Goal: Transaction & Acquisition: Purchase product/service

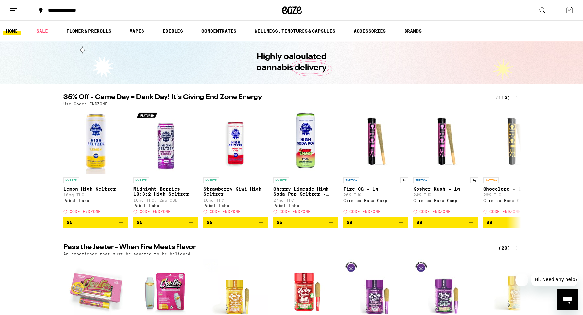
click at [541, 9] on icon at bounding box center [542, 10] width 8 height 8
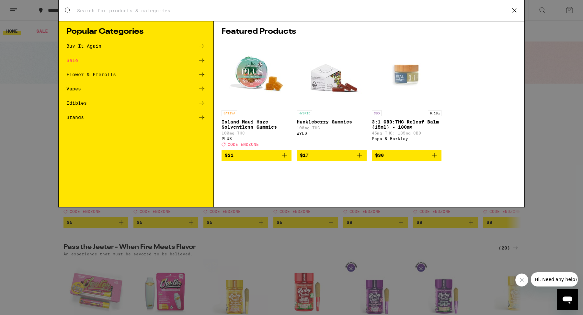
click at [339, 9] on input "Search for Products" at bounding box center [290, 11] width 427 height 6
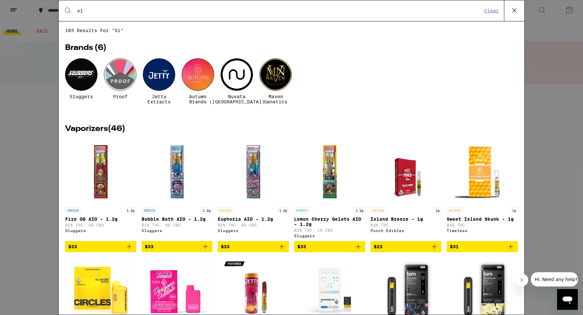
type input "s"
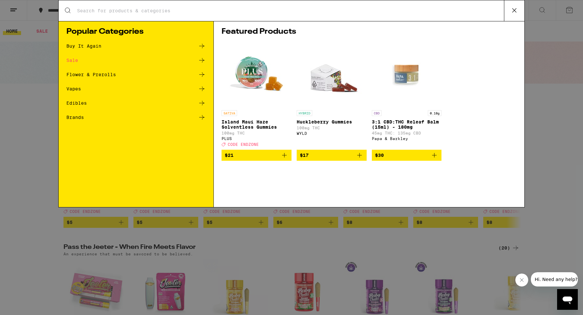
click at [199, 47] on icon at bounding box center [202, 46] width 8 height 8
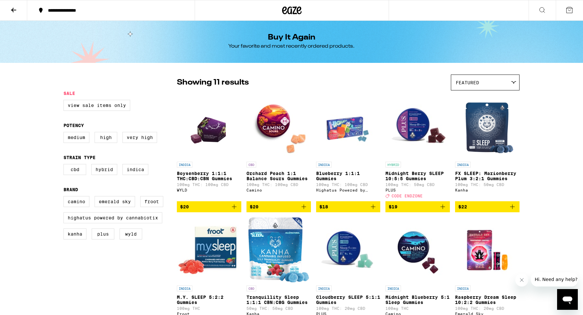
click at [210, 210] on span "$20" at bounding box center [209, 207] width 58 height 8
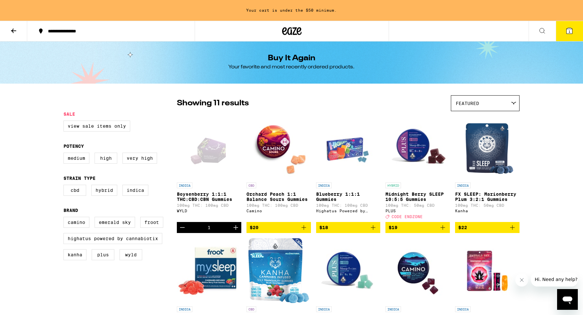
click at [276, 229] on span "$20" at bounding box center [279, 227] width 58 height 8
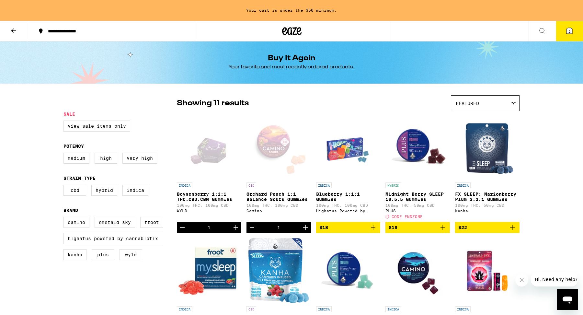
click at [568, 29] on icon at bounding box center [569, 31] width 6 height 6
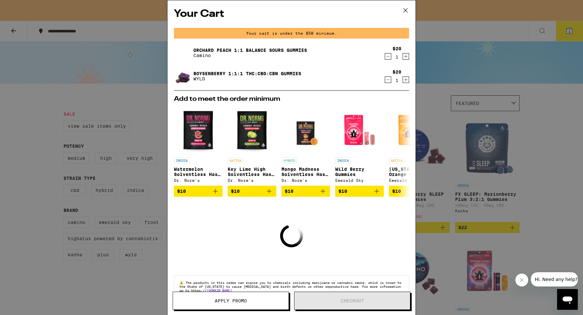
click at [406, 79] on icon "Increment" at bounding box center [406, 80] width 6 height 8
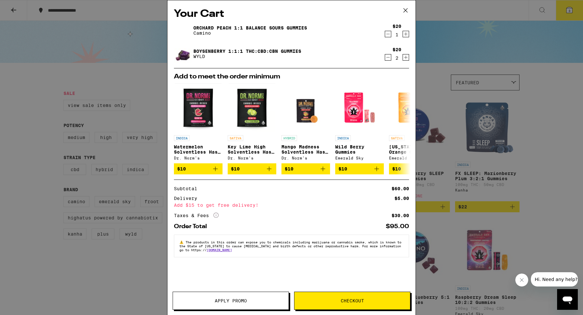
click at [406, 33] on icon "Increment" at bounding box center [406, 34] width 6 height 8
click at [389, 35] on icon "Decrement" at bounding box center [388, 34] width 6 height 8
click at [406, 33] on icon "Increment" at bounding box center [406, 34] width 6 height 8
click at [324, 302] on span "Checkout" at bounding box center [352, 300] width 116 height 5
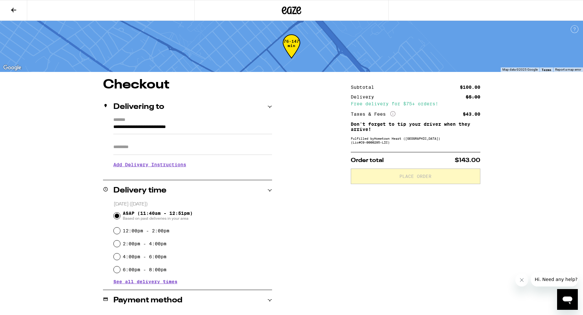
click at [284, 208] on div "**********" at bounding box center [291, 255] width 466 height 354
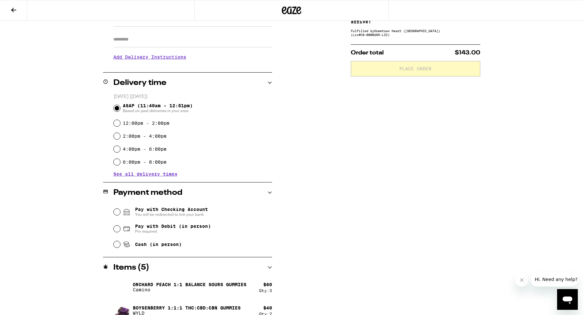
scroll to position [118, 0]
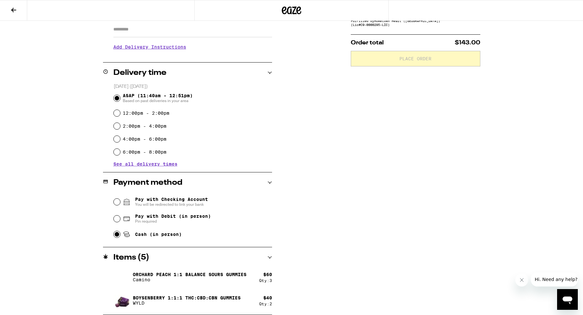
click at [119, 235] on input "Cash (in person)" at bounding box center [117, 234] width 6 height 6
radio input "true"
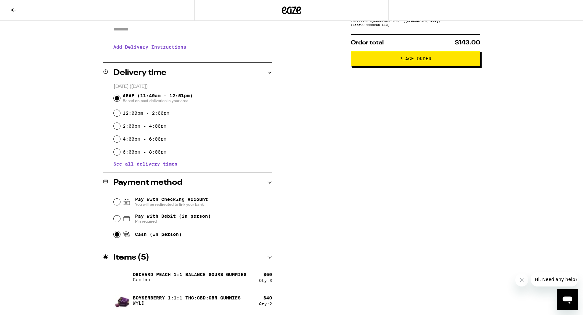
click at [445, 61] on span "Place Order" at bounding box center [415, 58] width 118 height 5
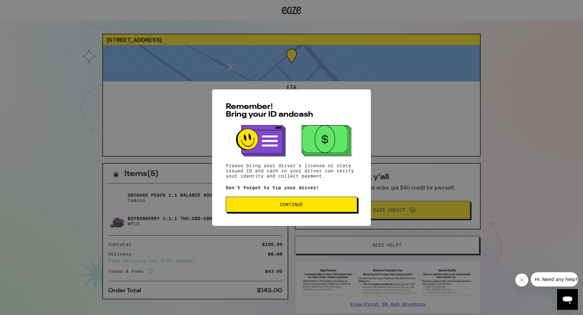
click at [309, 205] on span "Continue" at bounding box center [291, 204] width 120 height 5
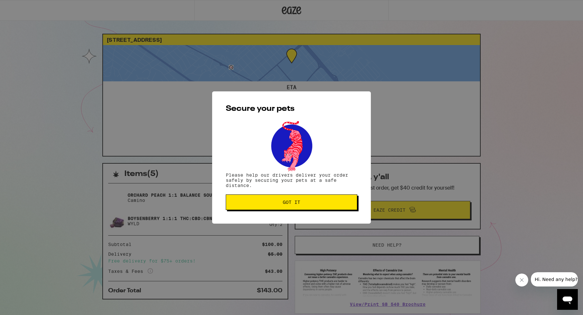
click at [309, 205] on button "Got it" at bounding box center [291, 202] width 131 height 16
